Goal: Task Accomplishment & Management: Manage account settings

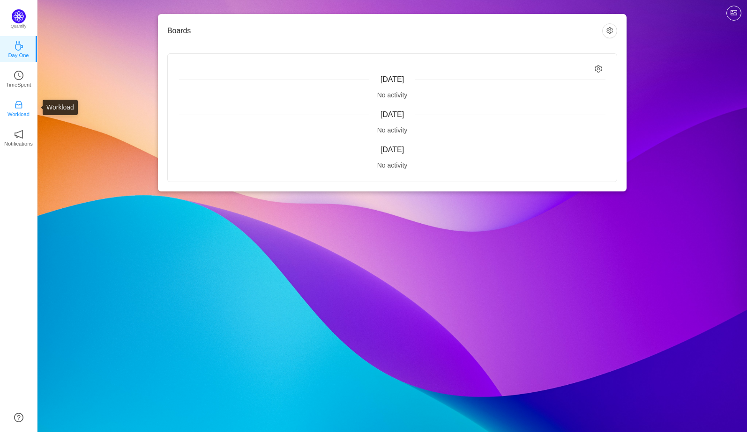
click at [27, 110] on p "Workload" at bounding box center [18, 114] width 22 height 8
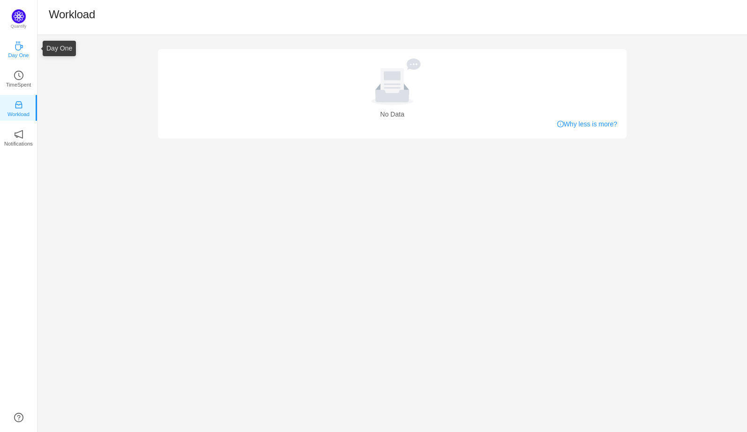
click at [17, 50] on icon "icon: coffee" at bounding box center [18, 45] width 9 height 9
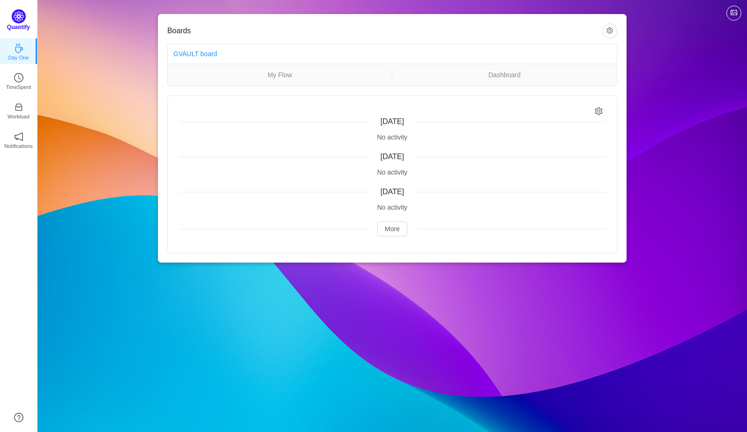
click at [21, 18] on img at bounding box center [19, 16] width 14 height 14
click at [275, 77] on link "My Flow" at bounding box center [280, 75] width 224 height 10
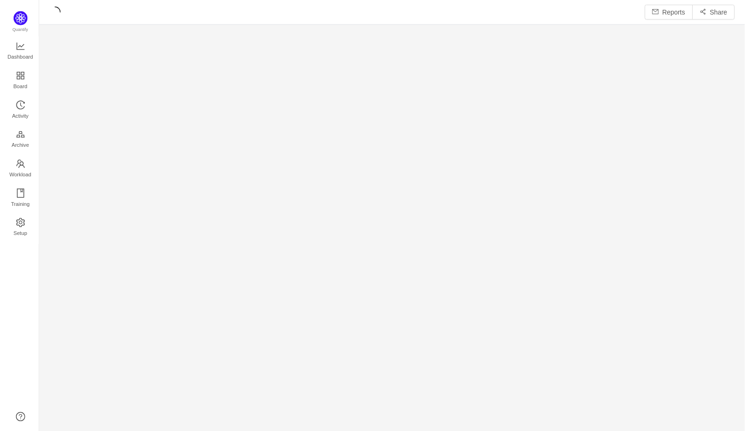
scroll to position [419, 688]
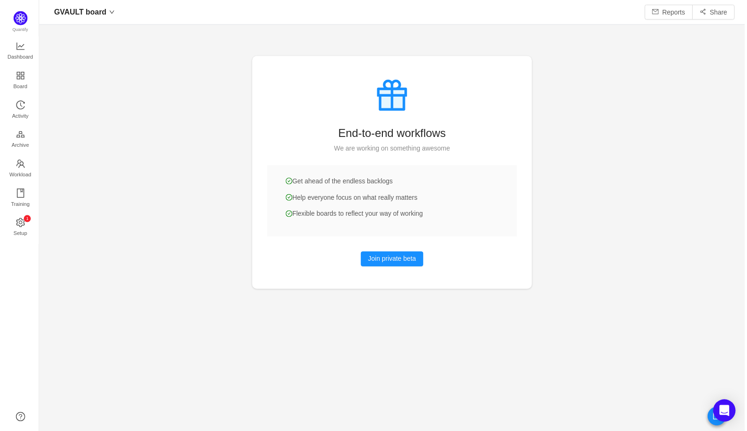
scroll to position [417, 688]
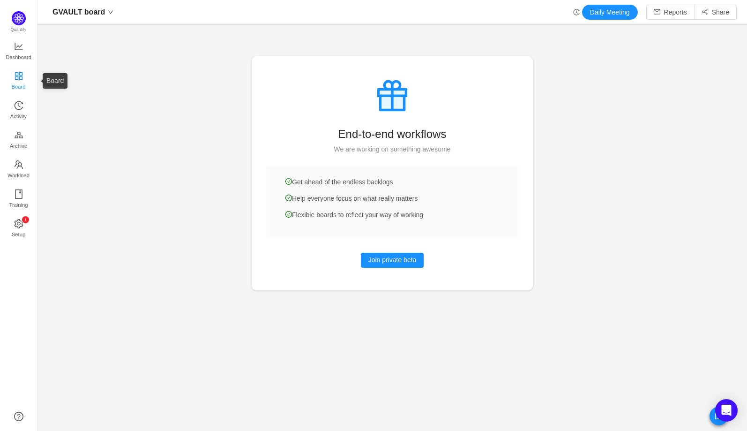
click at [21, 85] on span "Board" at bounding box center [19, 86] width 14 height 19
click at [15, 11] on span "Quantify" at bounding box center [20, 21] width 17 height 21
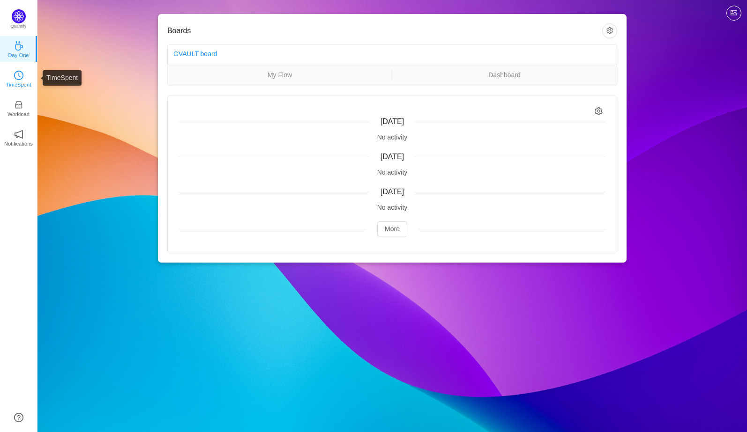
click at [23, 76] on link "TimeSpent" at bounding box center [18, 78] width 9 height 9
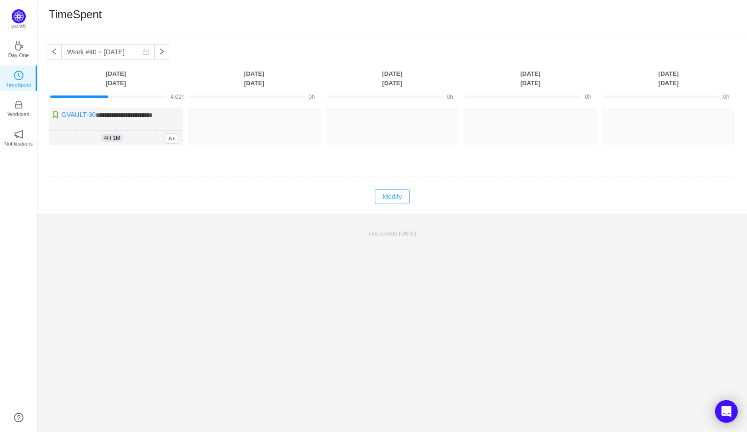
click at [393, 199] on button "Modify" at bounding box center [392, 196] width 34 height 15
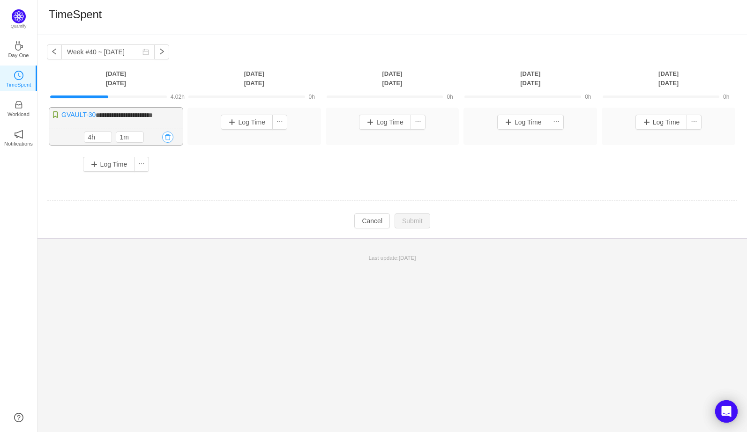
click at [170, 137] on button "button" at bounding box center [167, 137] width 11 height 11
click at [162, 174] on button "Yes" at bounding box center [157, 177] width 18 height 11
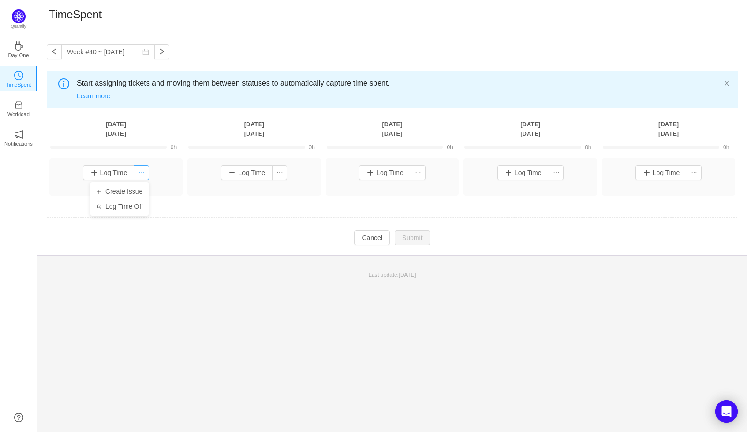
click at [146, 178] on button "button" at bounding box center [141, 172] width 15 height 15
click at [126, 210] on li "Log Time Off" at bounding box center [119, 206] width 58 height 15
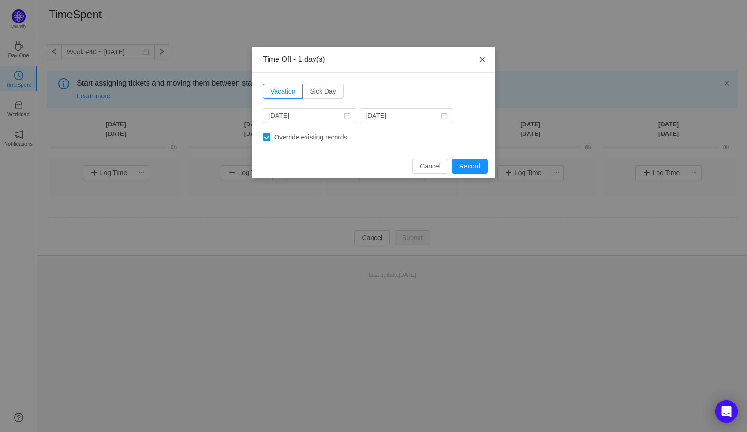
click at [481, 60] on icon "icon: close" at bounding box center [481, 59] width 7 height 7
click at [481, 60] on div "Time Off - 1 day(s) Vacation Sick Day 2025-09-29 2025-09-29 Override existing r…" at bounding box center [373, 216] width 747 height 432
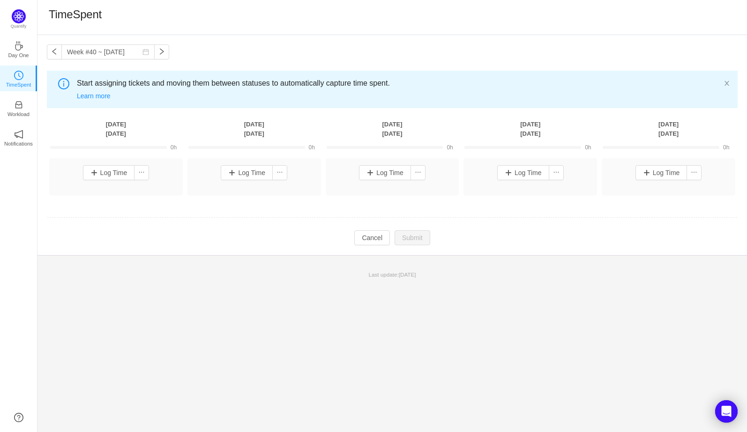
click at [481, 60] on body "TimeSpent Week #40 ~ Oct 03 You have reached free plan limit. Upgrade Start ass…" at bounding box center [373, 216] width 747 height 432
click at [481, 60] on div "Week #40 ~ Oct 03 You have reached free plan limit. Upgrade Start assigning tic…" at bounding box center [391, 145] width 709 height 220
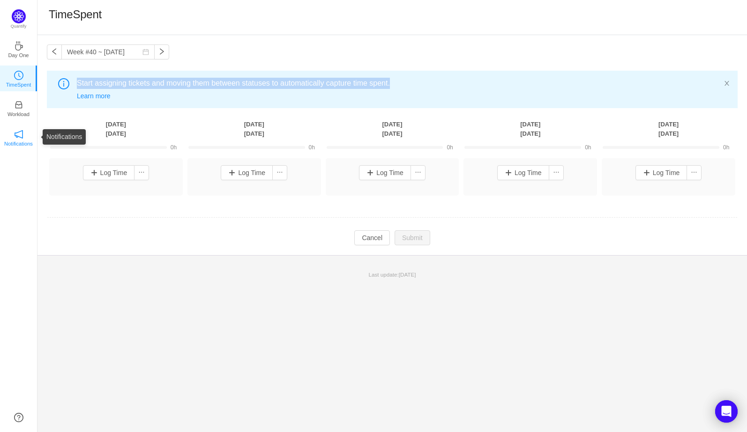
click at [16, 141] on p "Notifications" at bounding box center [18, 144] width 29 height 8
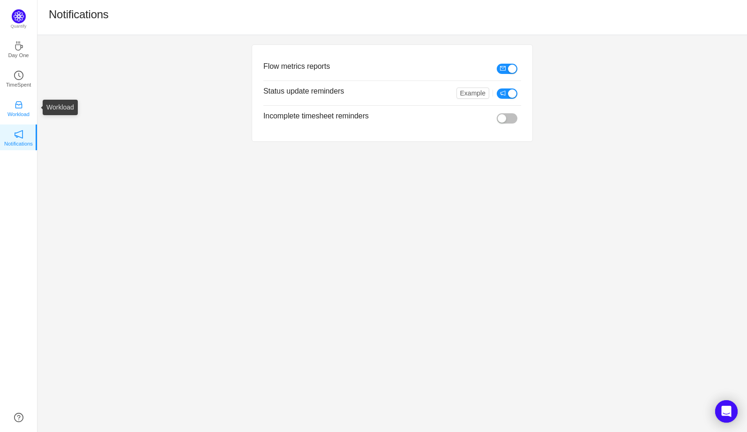
click at [24, 113] on p "Workload" at bounding box center [18, 114] width 22 height 8
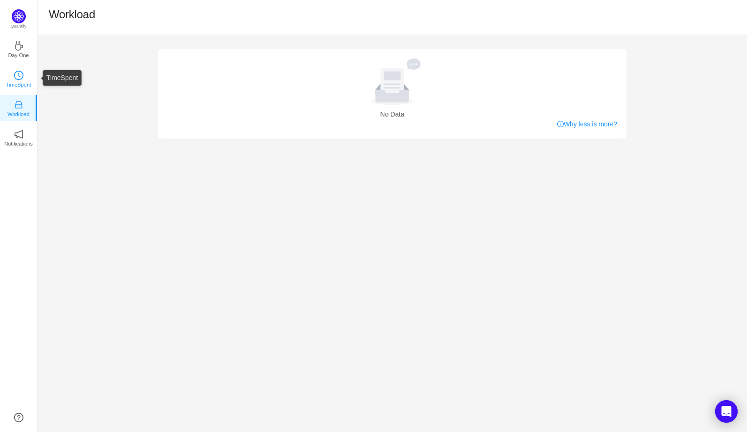
click at [23, 76] on icon "icon: clock-circle" at bounding box center [18, 75] width 9 height 9
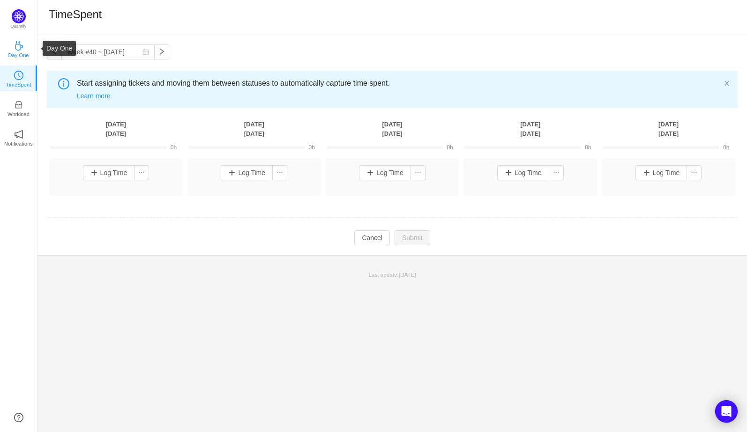
click at [23, 53] on p "Day One" at bounding box center [18, 55] width 21 height 8
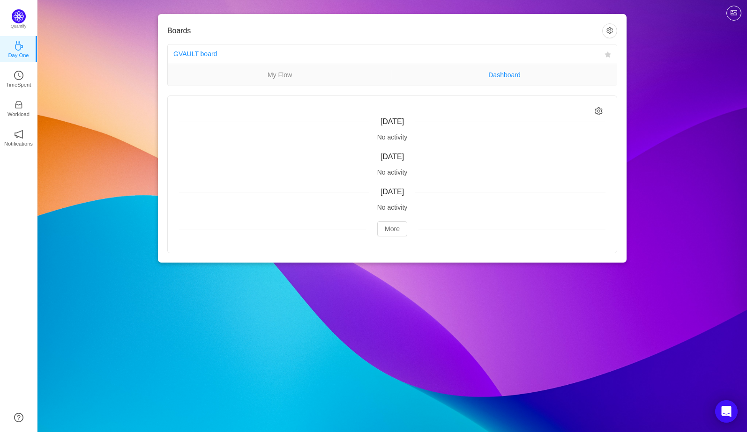
click at [506, 80] on link "Dashboard" at bounding box center [504, 75] width 224 height 10
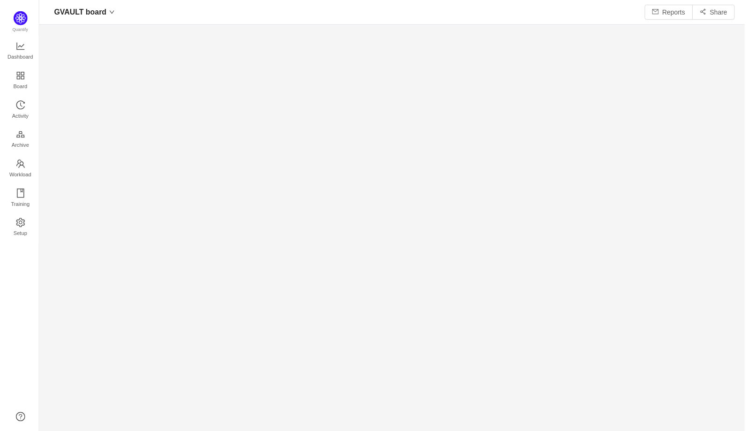
scroll to position [419, 688]
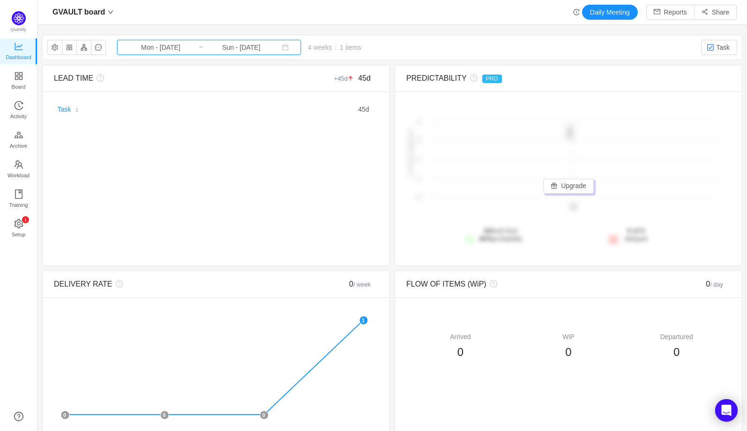
click at [282, 48] on icon "icon: calendar" at bounding box center [285, 47] width 7 height 7
click at [148, 16] on div "GVAULT board Daily Meeting Reports Share" at bounding box center [392, 12] width 689 height 15
click at [22, 22] on img at bounding box center [19, 18] width 14 height 14
